Goal: Task Accomplishment & Management: Manage account settings

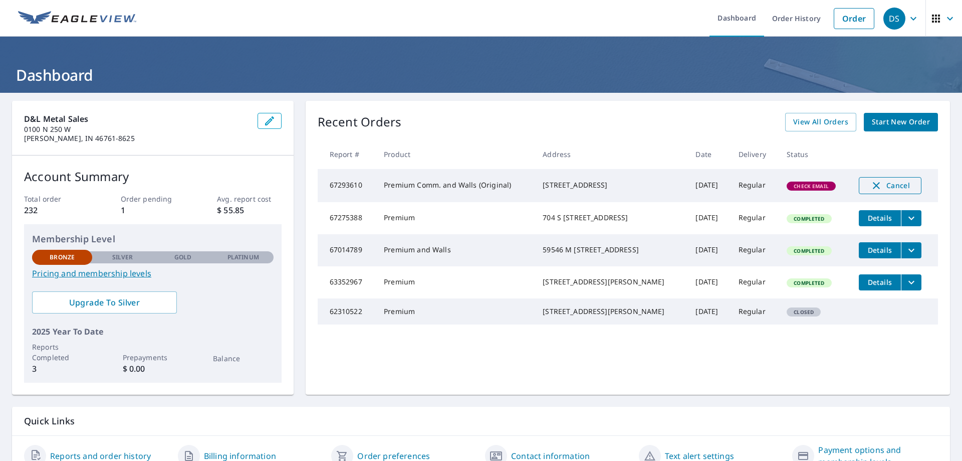
click at [888, 183] on span "Cancel" at bounding box center [891, 185] width 42 height 12
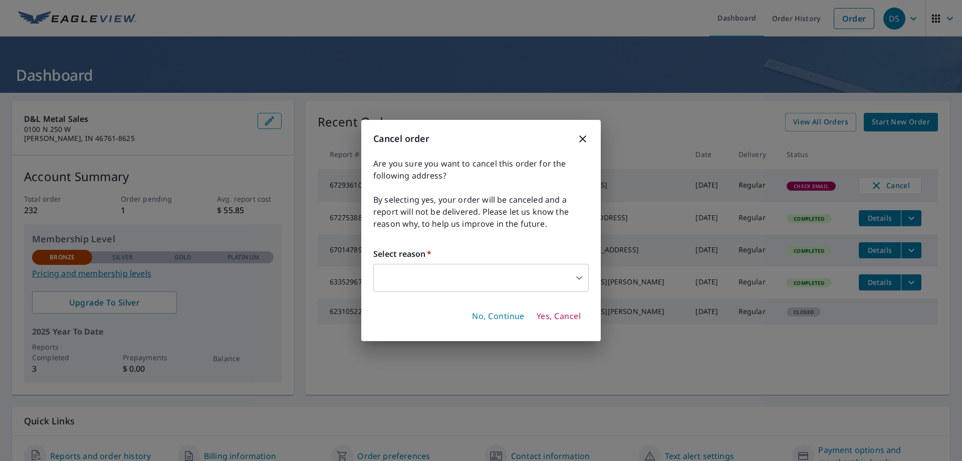
click at [575, 280] on body "DS DS Dashboard Order History Order DS Dashboard D&L Metal Sales 0100 N [GEOGRA…" at bounding box center [481, 230] width 962 height 461
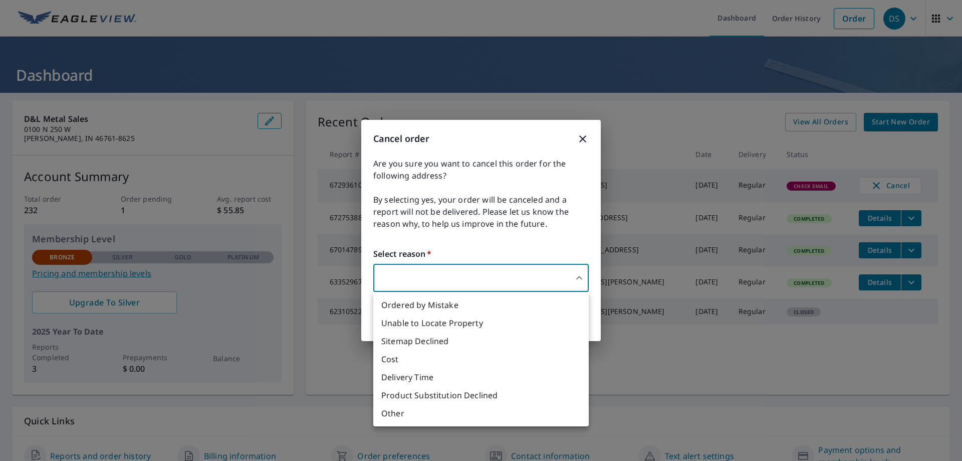
click at [384, 359] on li "Cost" at bounding box center [481, 359] width 216 height 18
type input "33"
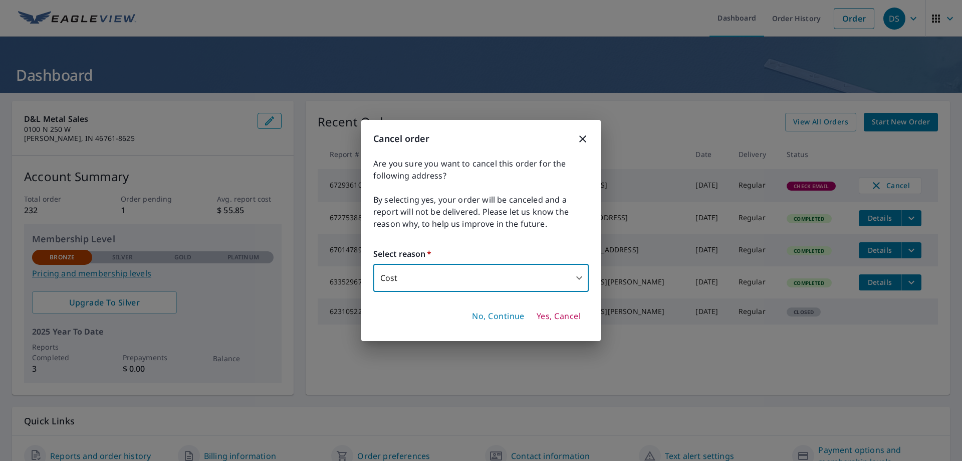
click at [544, 320] on span "Yes, Cancel" at bounding box center [559, 316] width 44 height 11
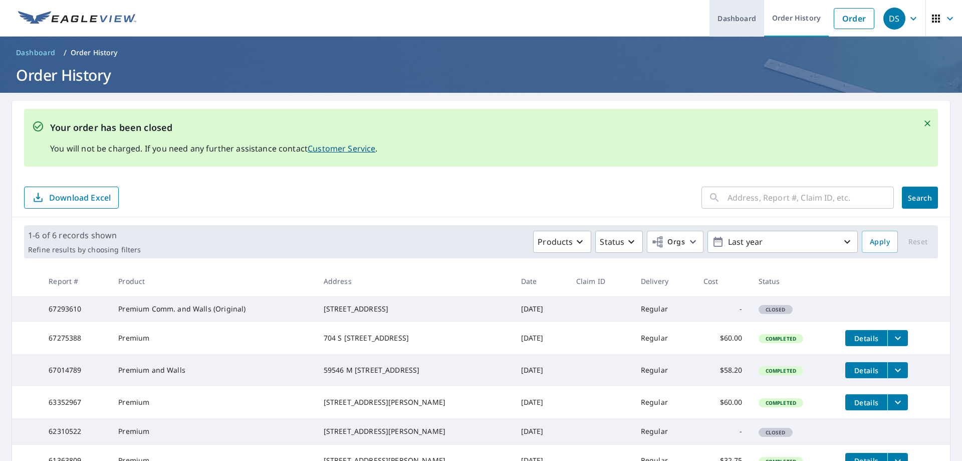
click at [736, 17] on link "Dashboard" at bounding box center [737, 18] width 55 height 37
